Goal: Communication & Community: Answer question/provide support

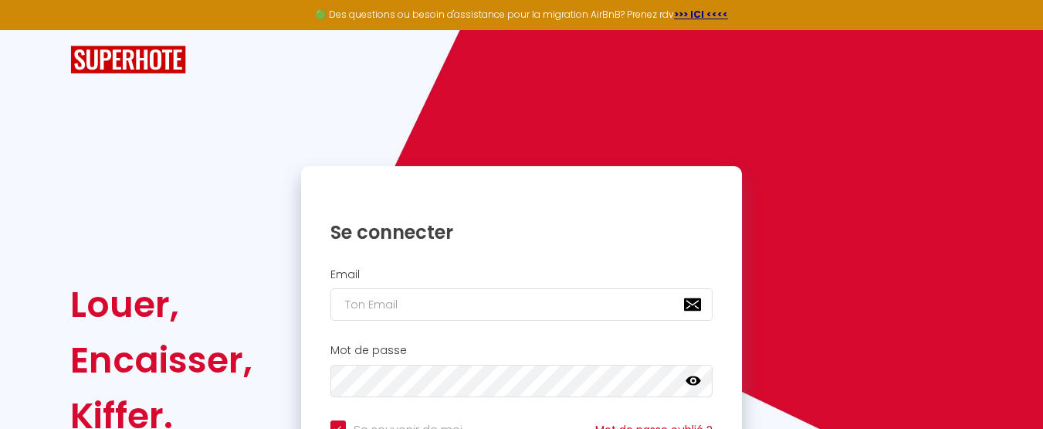
type input "[PERSON_NAME][EMAIL_ADDRESS][DOMAIN_NAME]"
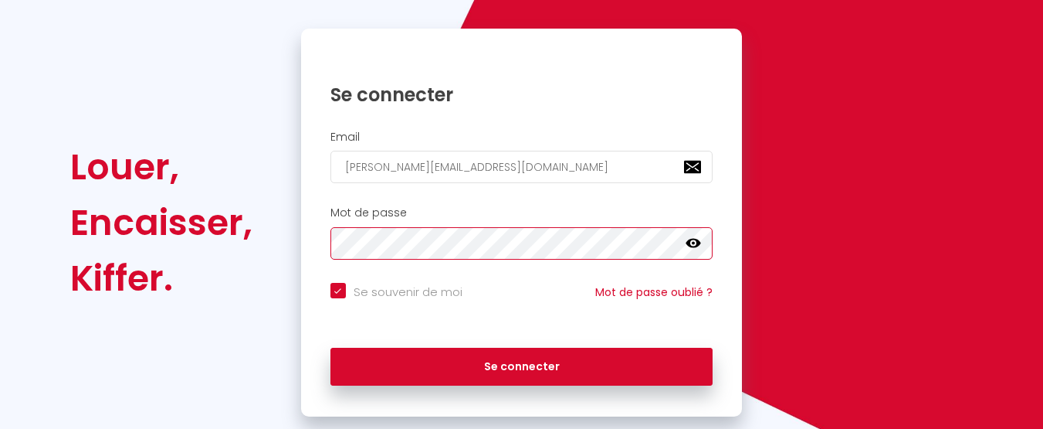
scroll to position [154, 0]
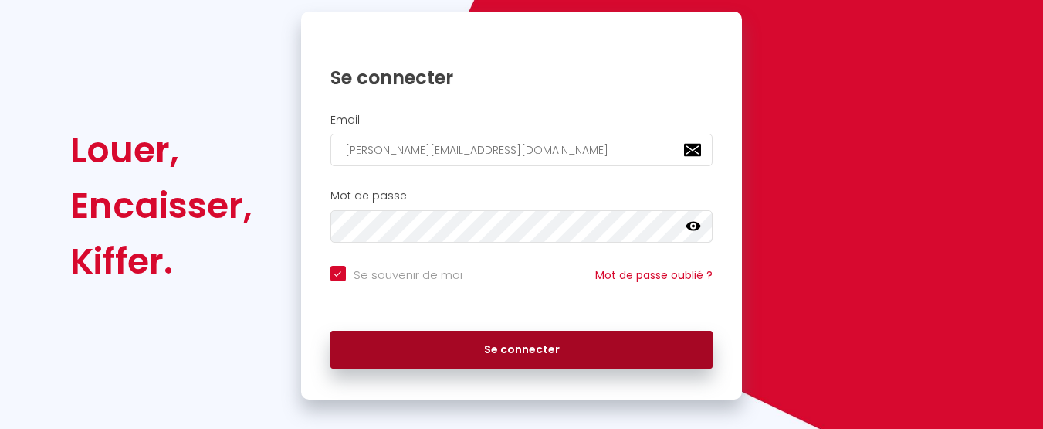
click at [534, 349] on button "Se connecter" at bounding box center [522, 350] width 383 height 39
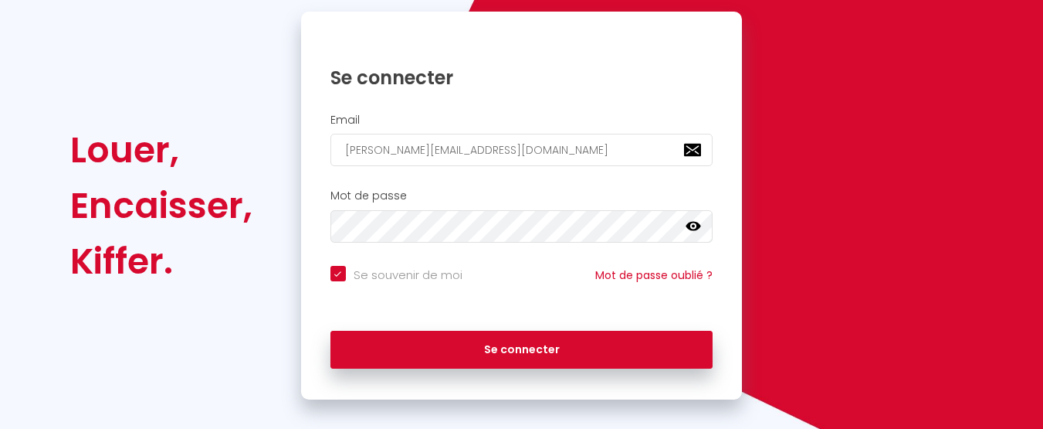
click at [697, 223] on icon at bounding box center [693, 226] width 15 height 9
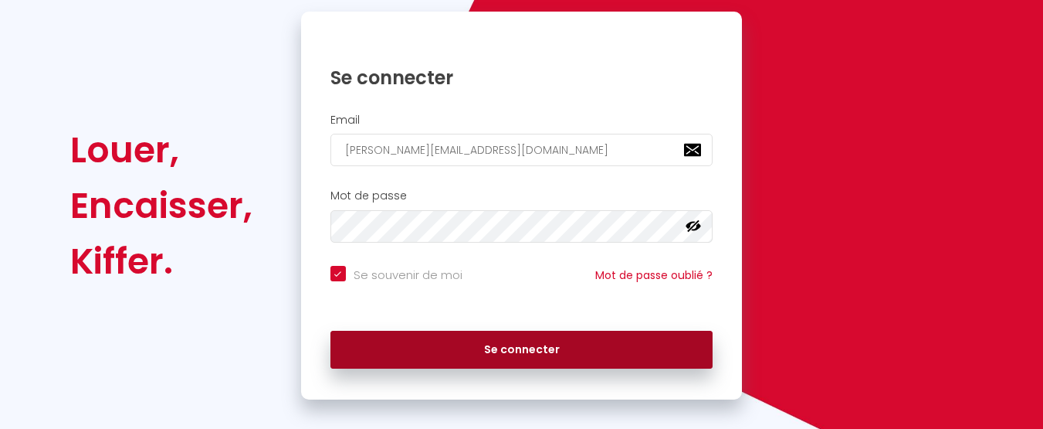
click at [526, 348] on button "Se connecter" at bounding box center [522, 350] width 383 height 39
checkbox input "true"
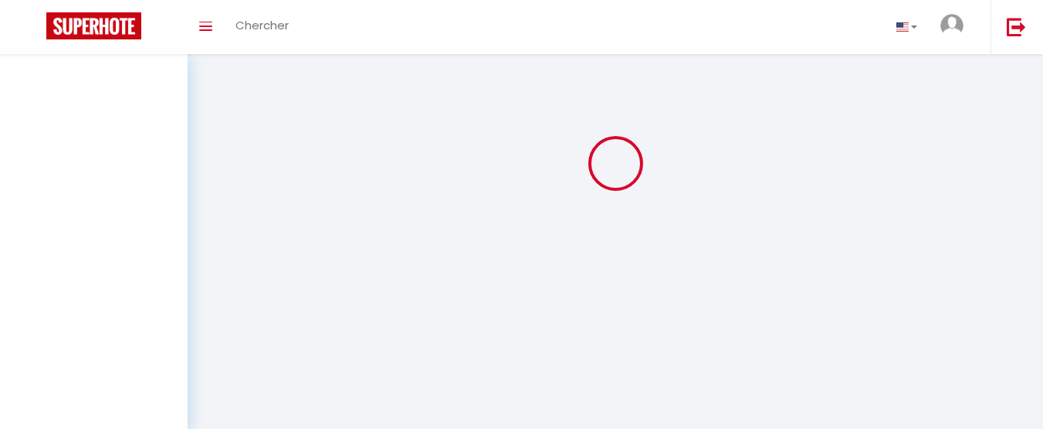
scroll to position [0, 0]
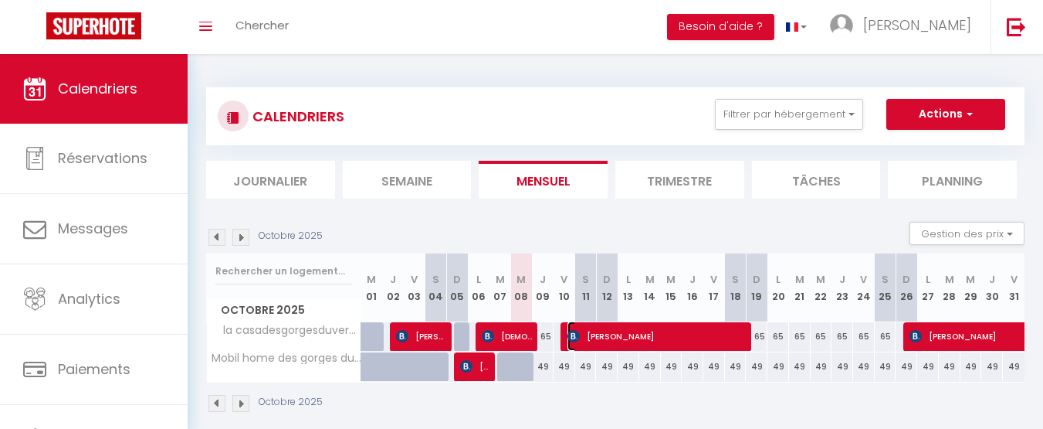
click at [618, 336] on span "[PERSON_NAME]" at bounding box center [658, 335] width 180 height 29
select select "OK"
select select "0"
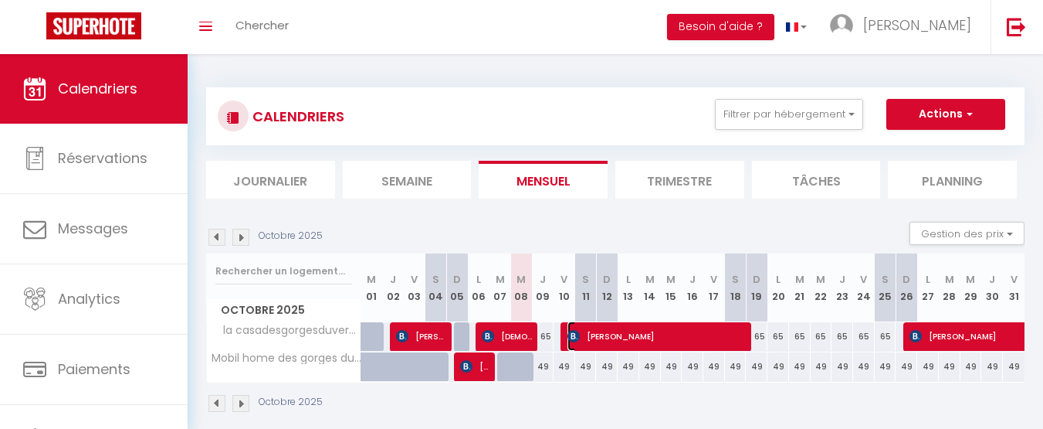
select select "1"
select select
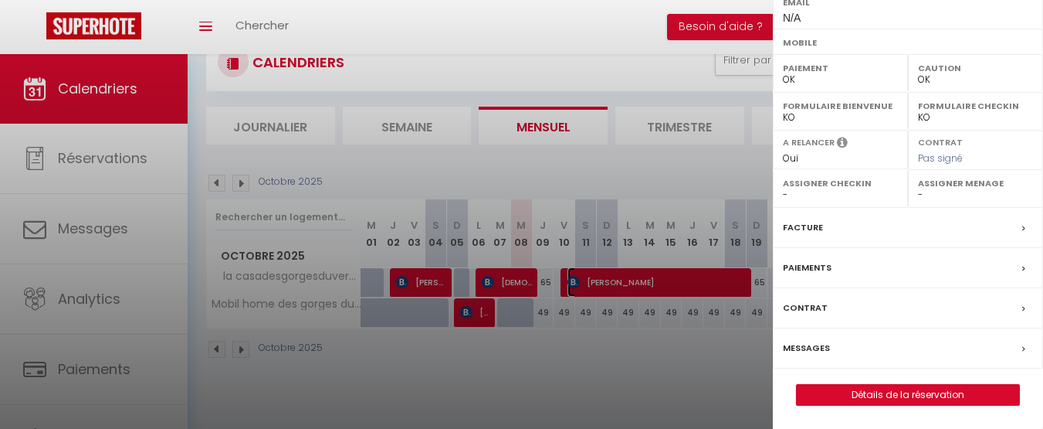
scroll to position [301, 0]
click at [1023, 348] on icon at bounding box center [1024, 348] width 3 height 9
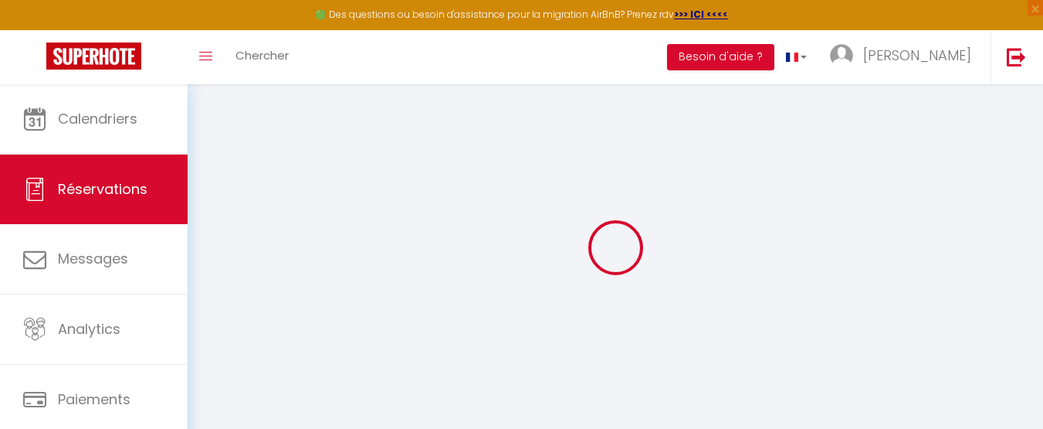
select select
checkbox input "false"
select select
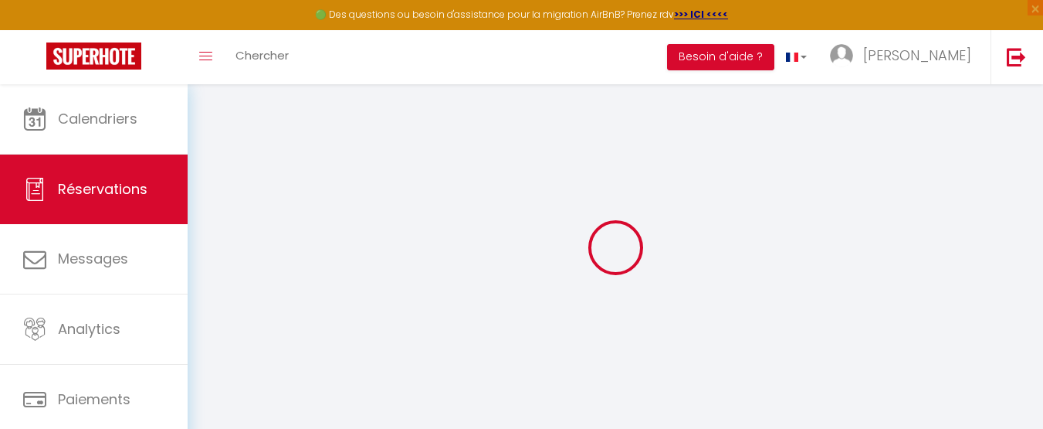
select select
checkbox input "false"
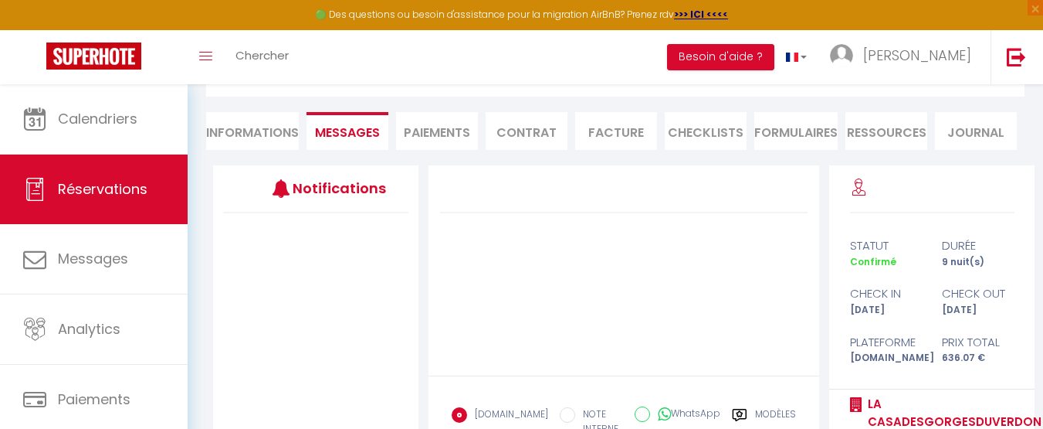
scroll to position [267, 0]
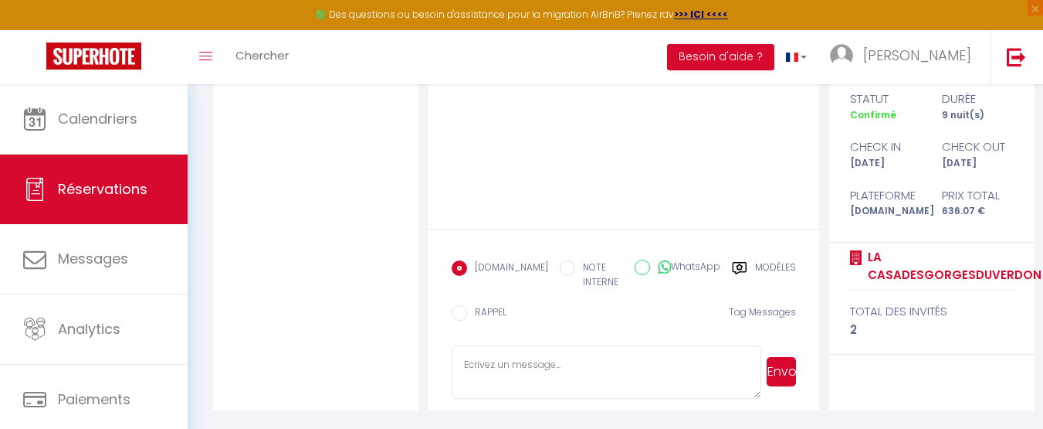
click at [463, 358] on textarea at bounding box center [607, 372] width 310 height 54
paste textarea "Votre séjour approche 😊 Voici les infos pour accéder au logement,arrivée à [GEO…"
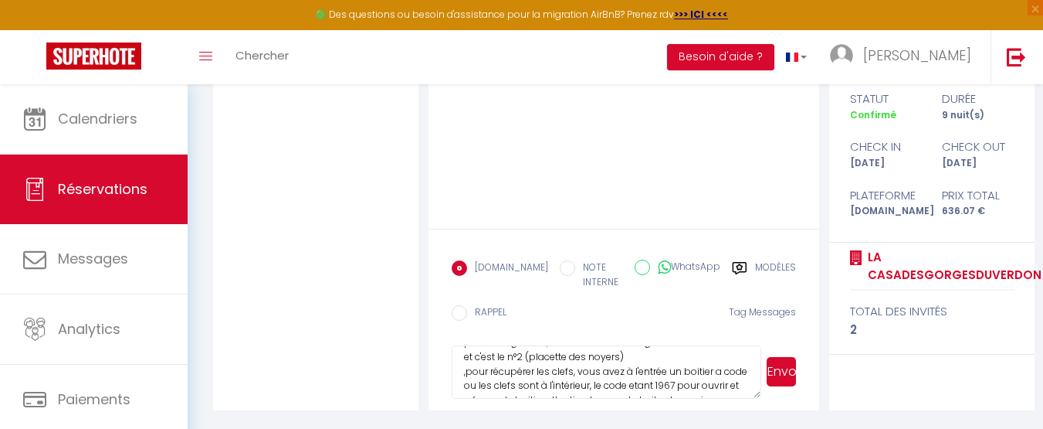
scroll to position [0, 0]
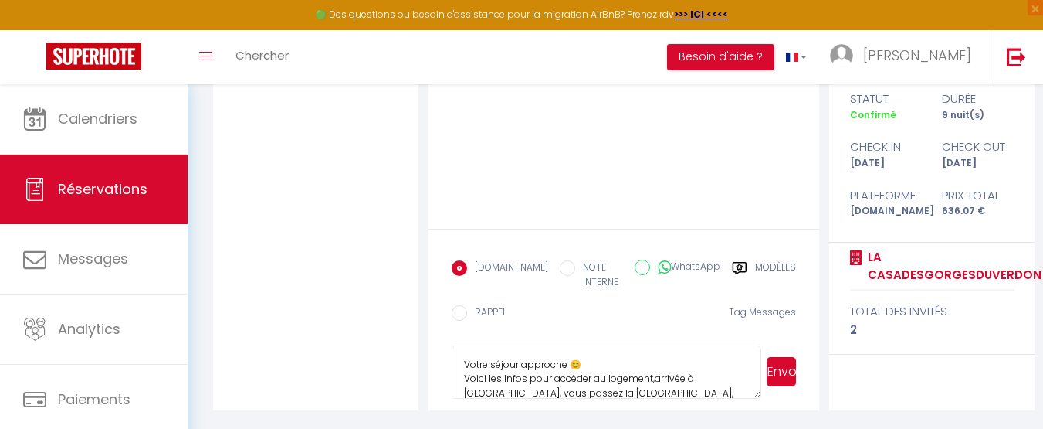
click at [462, 366] on textarea "Votre séjour approche 😊 Voici les infos pour accéder au logement,arrivée à [GEO…" at bounding box center [607, 372] width 310 height 54
click at [464, 355] on textarea "Votre séjour approche 😊 Voici les infos pour accéder au logement,arrivée à [GEO…" at bounding box center [607, 372] width 310 height 54
click at [480, 352] on textarea "Votre séjour approche 😊 Voici les infos pour accéder au logement,arrivée à [GEO…" at bounding box center [607, 372] width 310 height 54
click at [458, 349] on textarea "Votre séjour approche 😊 Voici les infos pour accéder au logement,arrivée à [GEO…" at bounding box center [607, 372] width 310 height 54
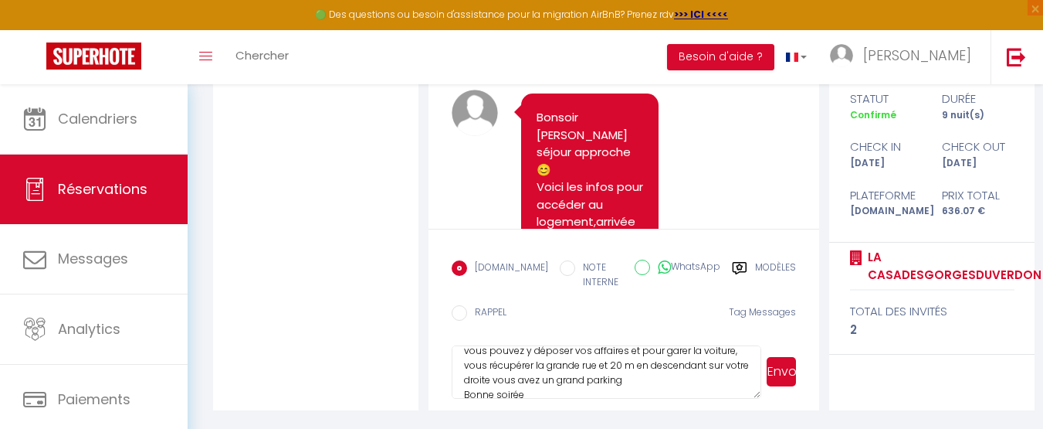
scroll to position [218, 0]
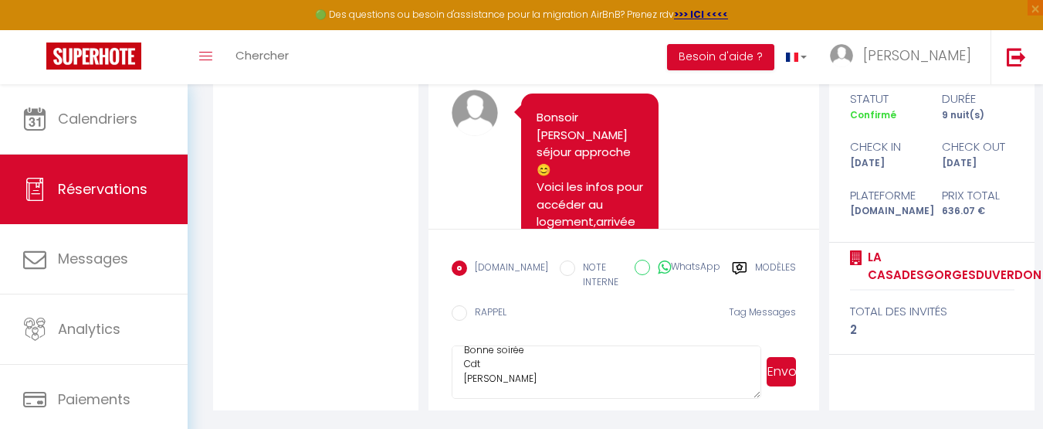
click at [514, 368] on textarea "Bonsoir SuVotre séjour approche 😊 Voici les infos pour accéder au logement,arri…" at bounding box center [607, 372] width 310 height 54
type textarea "B"
